Goal: Check status: Check status

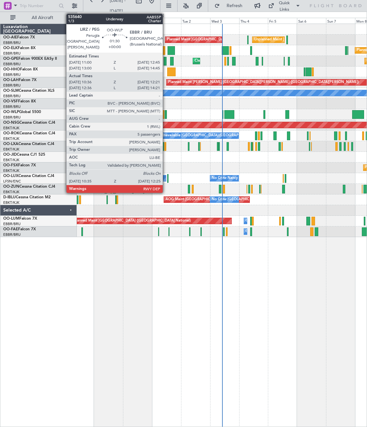
click at [166, 116] on div at bounding box center [166, 114] width 2 height 9
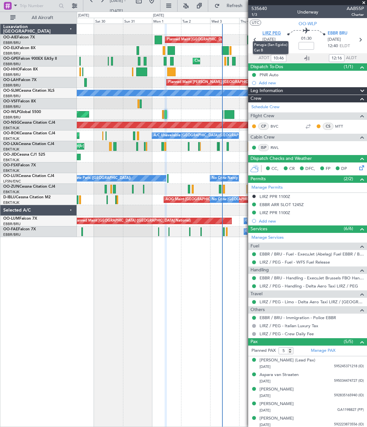
click at [264, 34] on span "LIRZ PEG" at bounding box center [272, 33] width 18 height 6
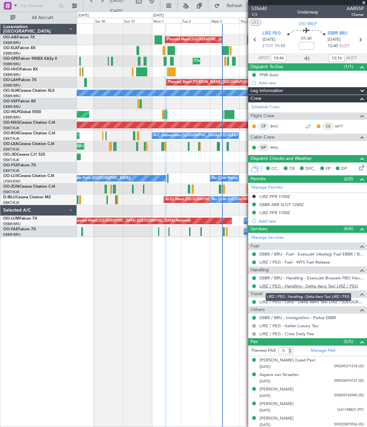
click at [283, 287] on link "LIRZ / PEG - Handling - Delta Aero Taxi LIRZ / PEG" at bounding box center [309, 285] width 99 height 5
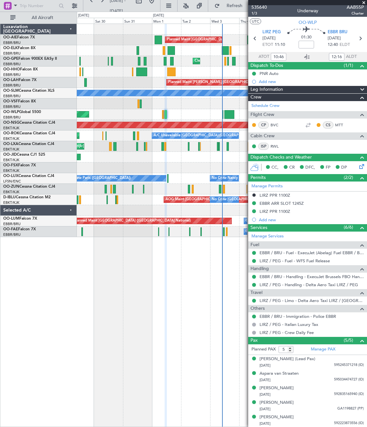
scroll to position [2, 0]
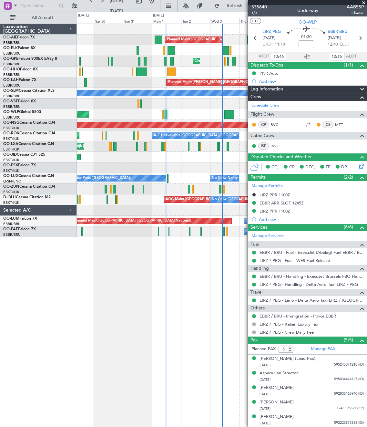
click at [62, 324] on div "Luxaviation [GEOGRAPHIC_DATA] OO-AIE Falcon 7X EBBR/BRU [GEOGRAPHIC_DATA] ([GEO…" at bounding box center [38, 226] width 77 height 404
click at [53, 267] on div "Luxaviation [GEOGRAPHIC_DATA] OO-AIE Falcon 7X EBBR/BRU [GEOGRAPHIC_DATA] ([GEO…" at bounding box center [38, 226] width 77 height 404
click at [49, 273] on div "Luxaviation [GEOGRAPHIC_DATA] OO-AIE Falcon 7X EBBR/BRU [GEOGRAPHIC_DATA] ([GEO…" at bounding box center [38, 226] width 77 height 404
click at [365, 3] on span at bounding box center [364, 3] width 6 height 6
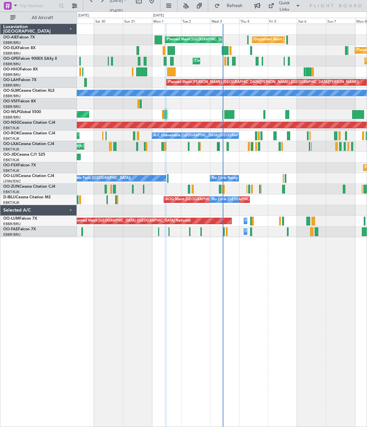
type input "0"
click at [72, 296] on div "Luxaviation [GEOGRAPHIC_DATA] OO-AIE Falcon 7X EBBR/BRU [GEOGRAPHIC_DATA] ([GEO…" at bounding box center [38, 226] width 77 height 404
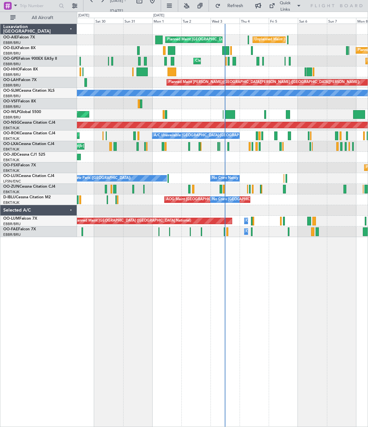
click at [1, 246] on div "Luxaviation [GEOGRAPHIC_DATA] OO-AIE Falcon 7X EBBR/BRU [GEOGRAPHIC_DATA] ([GEO…" at bounding box center [38, 226] width 77 height 404
click at [53, 269] on div "Luxaviation [GEOGRAPHIC_DATA] OO-AIE Falcon 7X EBBR/BRU [GEOGRAPHIC_DATA] ([GEO…" at bounding box center [38, 226] width 77 height 404
click at [47, 304] on div "Luxaviation [GEOGRAPHIC_DATA] OO-AIE Falcon 7X EBBR/BRU [GEOGRAPHIC_DATA] ([GEO…" at bounding box center [38, 226] width 77 height 404
click at [36, 302] on div "Luxaviation [GEOGRAPHIC_DATA] OO-AIE Falcon 7X EBBR/BRU [GEOGRAPHIC_DATA] ([GEO…" at bounding box center [38, 226] width 77 height 404
click at [39, 288] on div "Luxaviation [GEOGRAPHIC_DATA] OO-AIE Falcon 7X EBBR/BRU [GEOGRAPHIC_DATA] ([GEO…" at bounding box center [38, 226] width 77 height 404
